Goal: Information Seeking & Learning: Learn about a topic

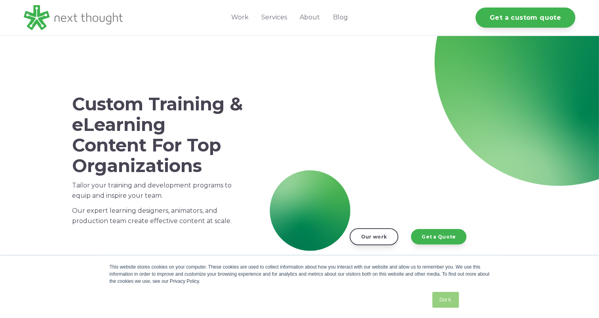
click at [445, 299] on link "Got it." at bounding box center [445, 300] width 26 height 16
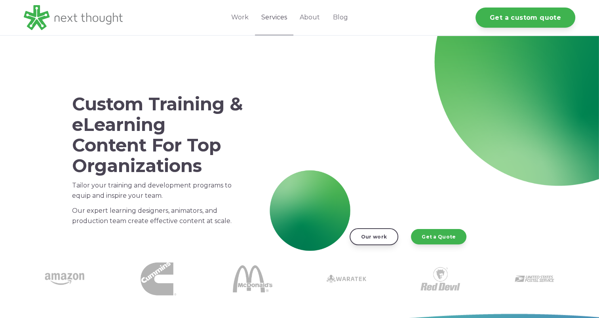
click at [268, 18] on link "Services" at bounding box center [274, 17] width 38 height 35
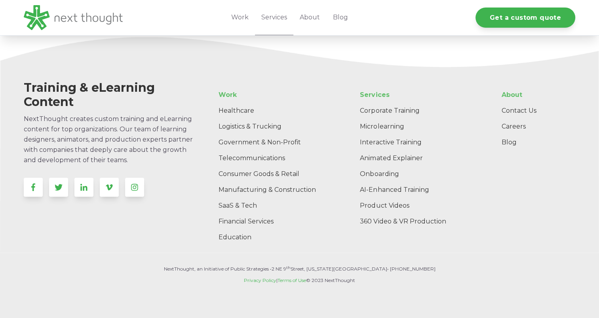
scroll to position [1597, 0]
click at [239, 238] on link "Education" at bounding box center [271, 238] width 119 height 16
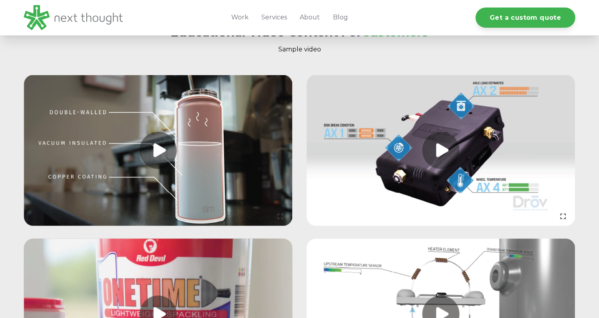
scroll to position [2494, 0]
